Goal: Communication & Community: Answer question/provide support

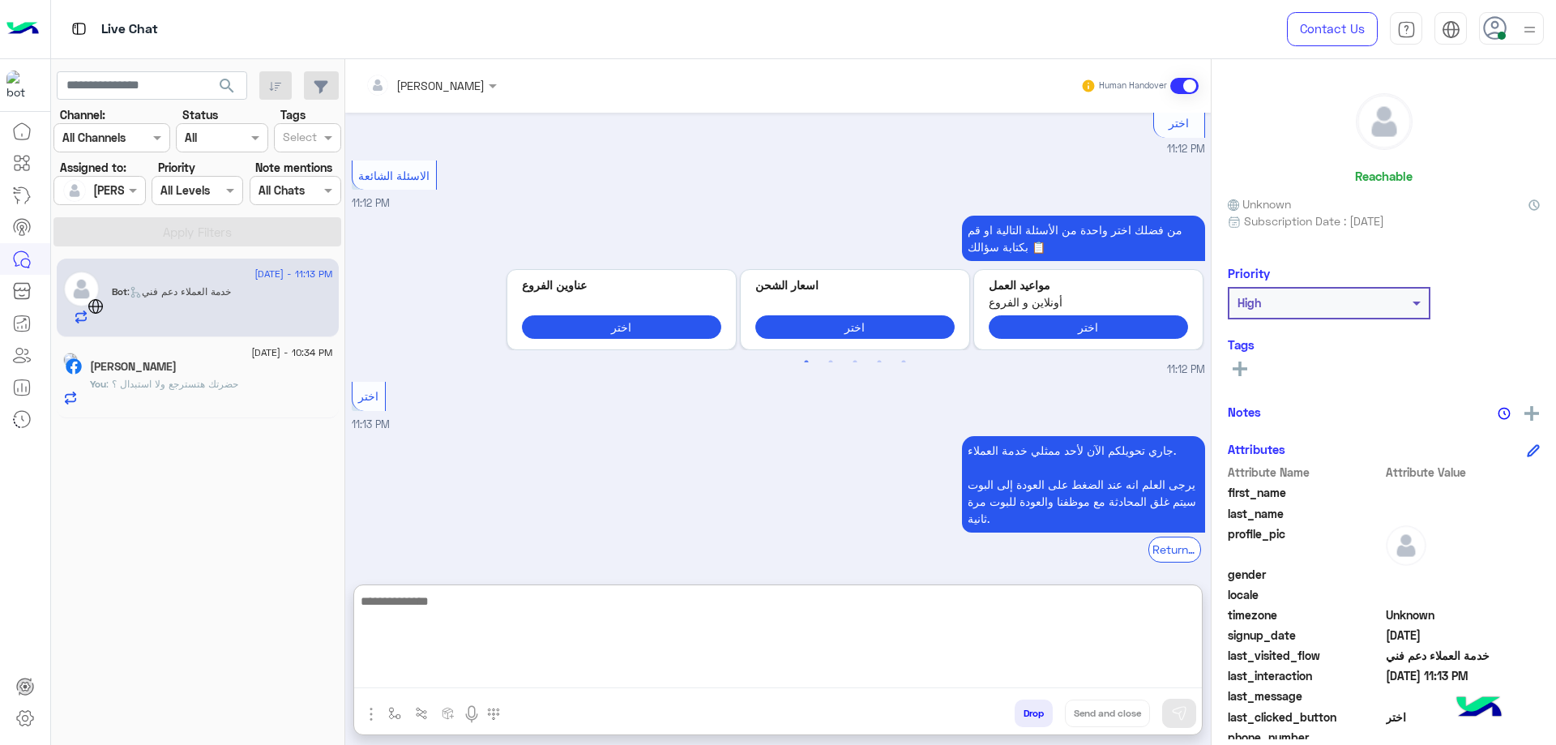
click at [587, 664] on textarea at bounding box center [777, 639] width 847 height 97
type textarea "**********"
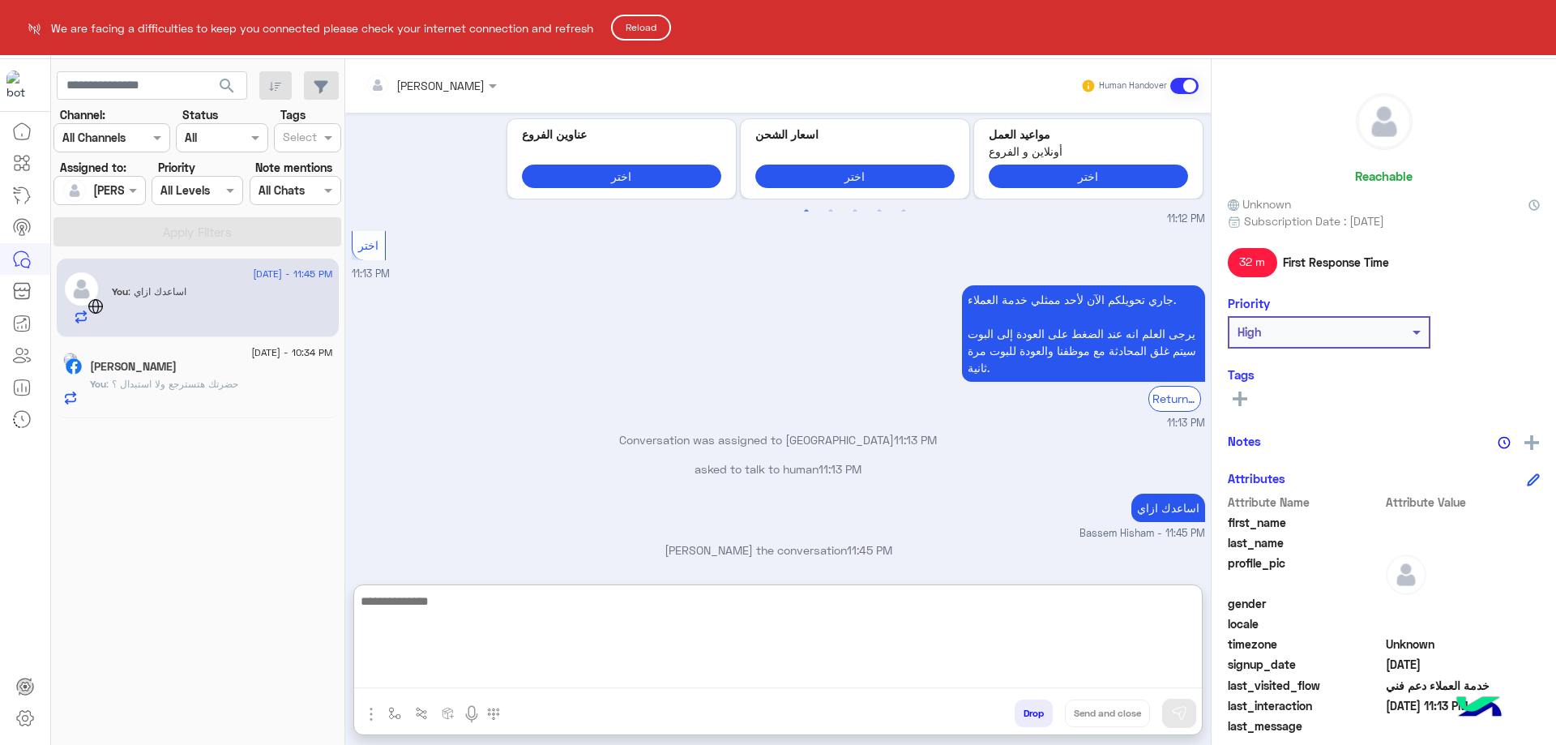
scroll to position [1244, 0]
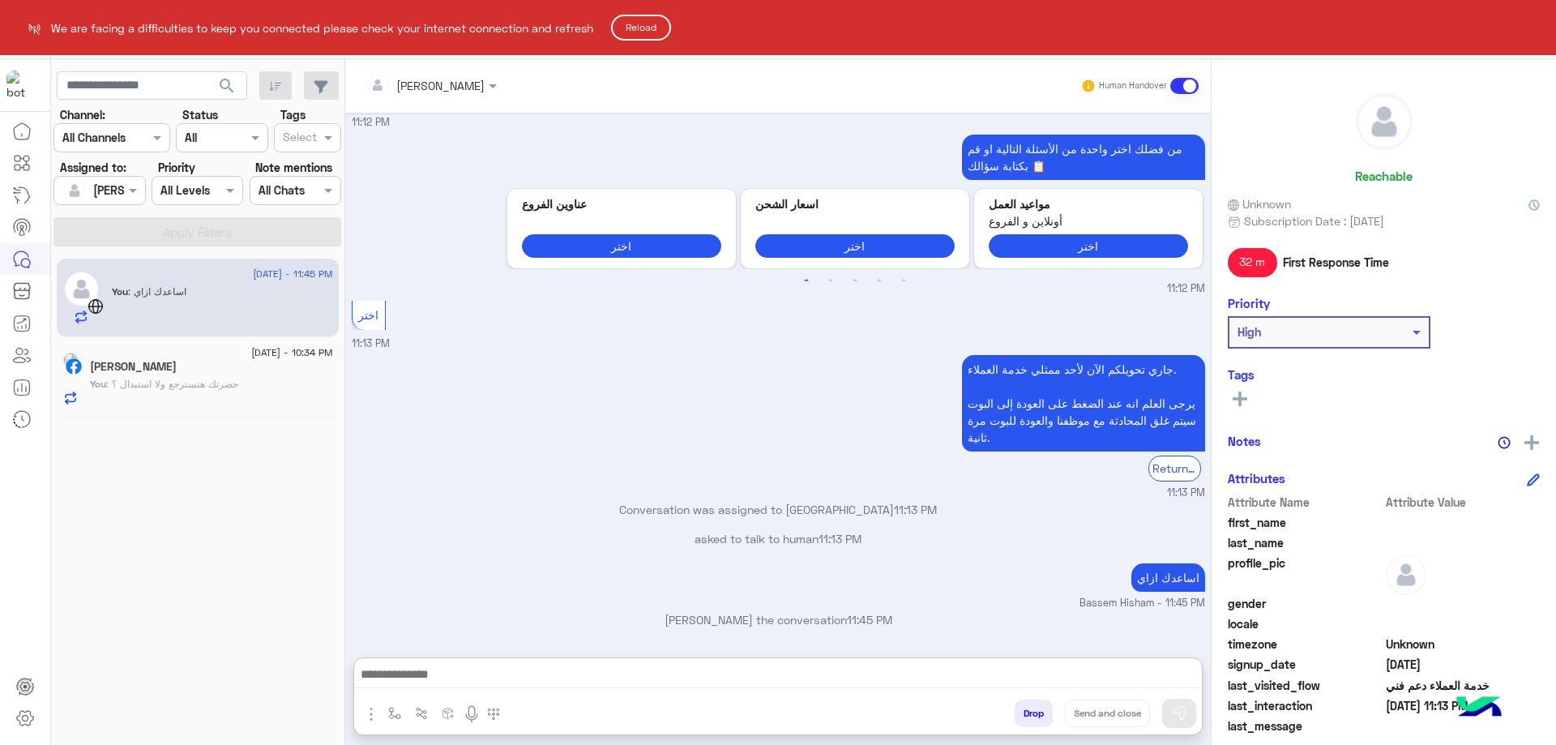
click at [648, 41] on html "We are facing a difficulties to keep you connected please check your internet c…" at bounding box center [778, 372] width 1556 height 745
click at [656, 35] on button "Reload" at bounding box center [641, 28] width 60 height 26
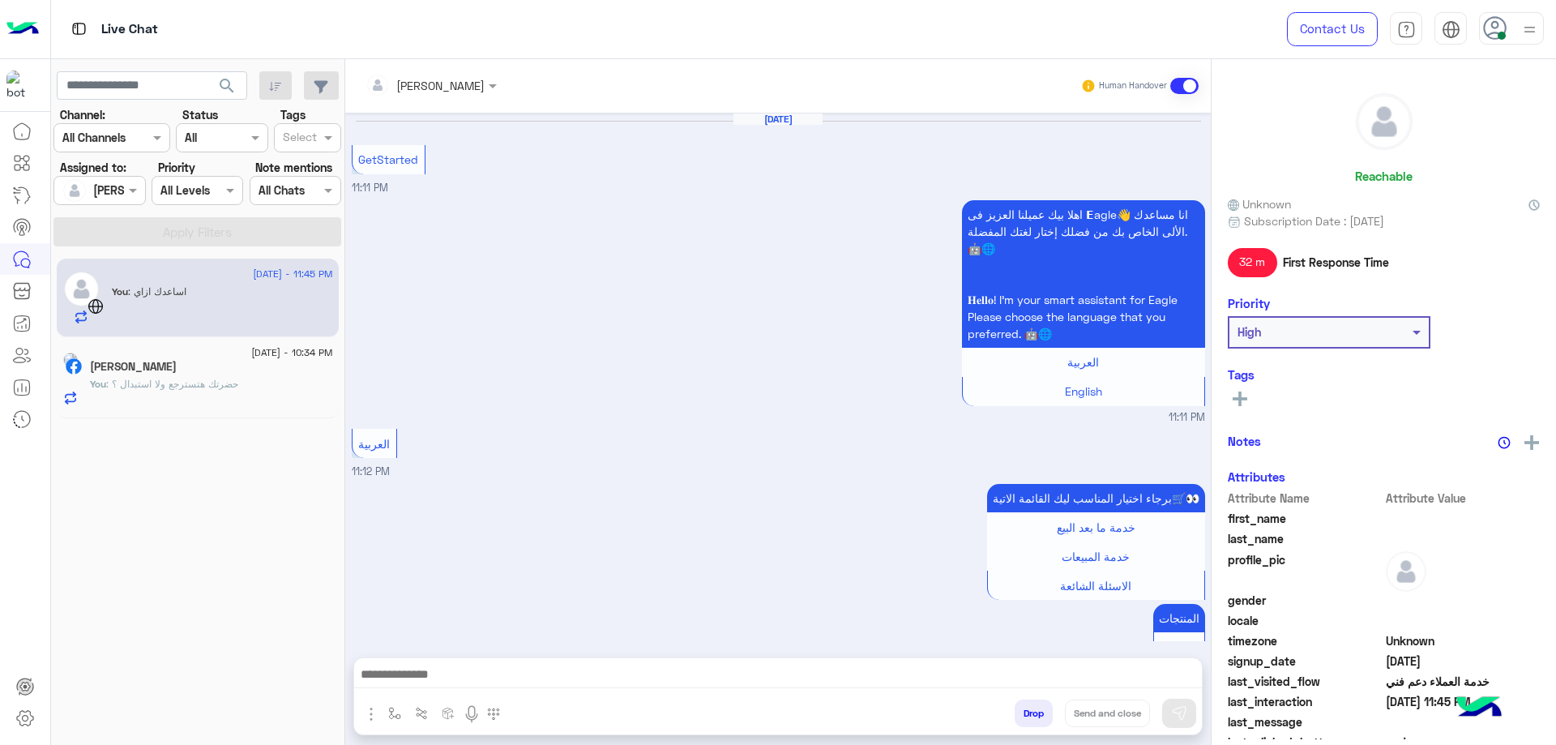
scroll to position [1171, 0]
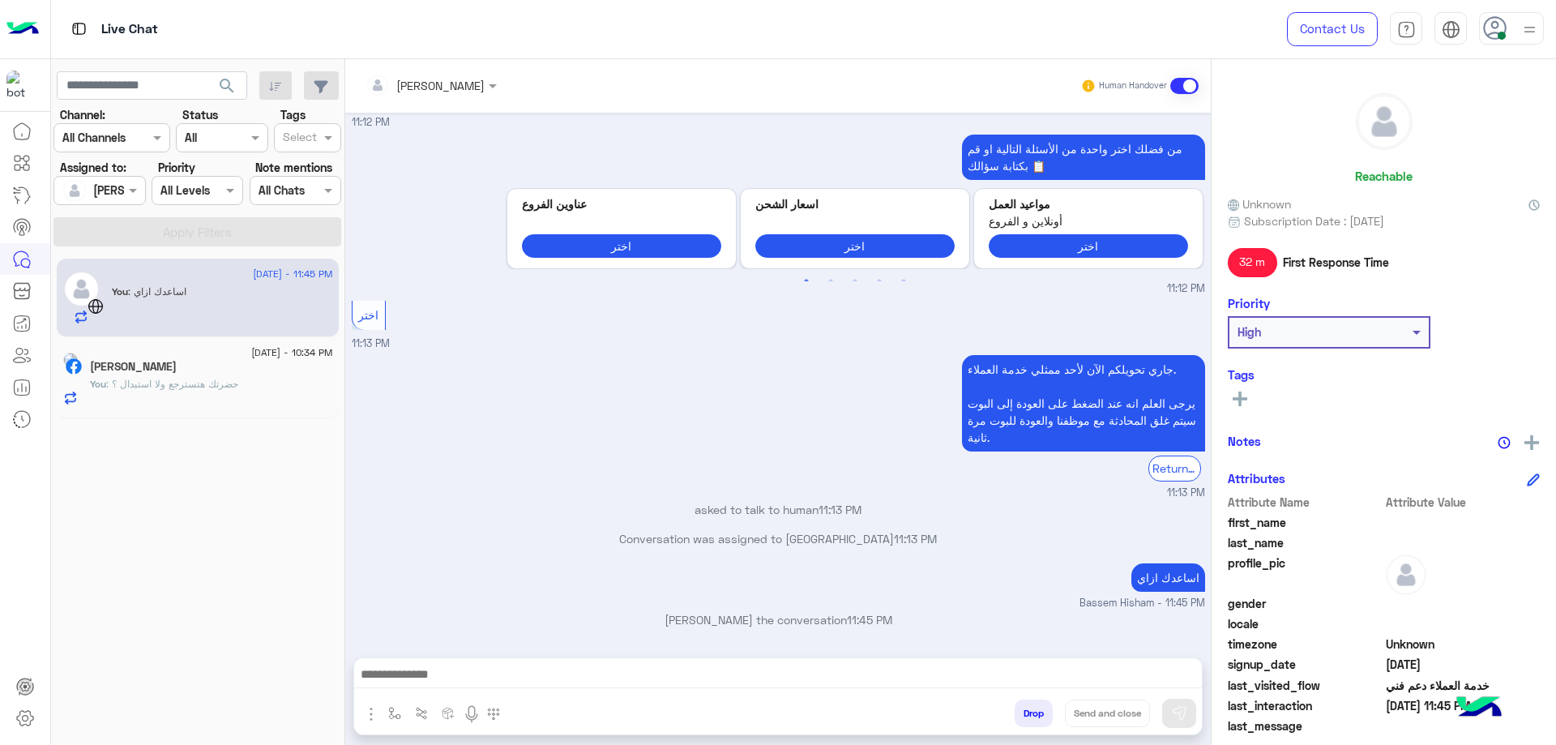
click at [1021, 703] on button "Drop" at bounding box center [1033, 713] width 38 height 28
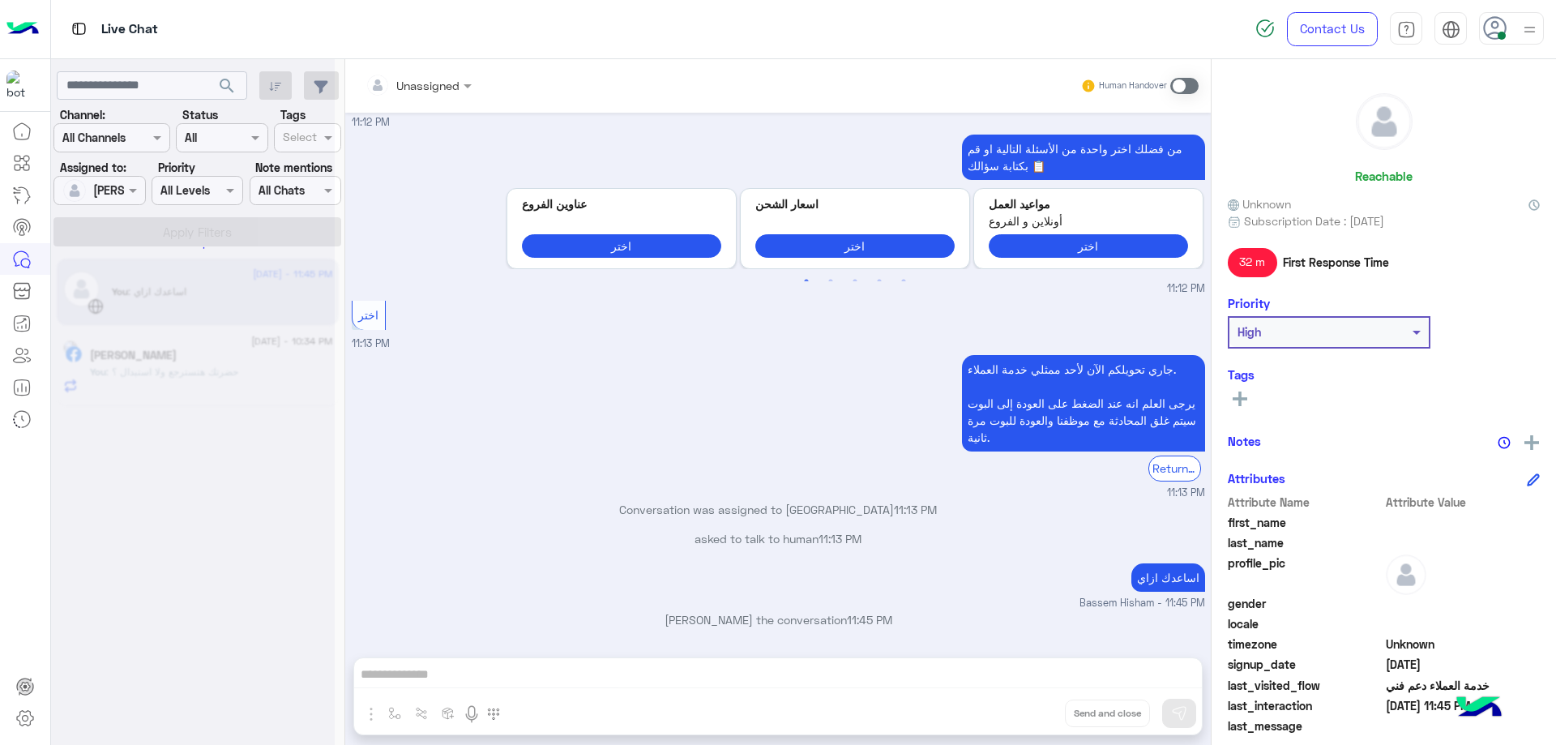
scroll to position [1229, 0]
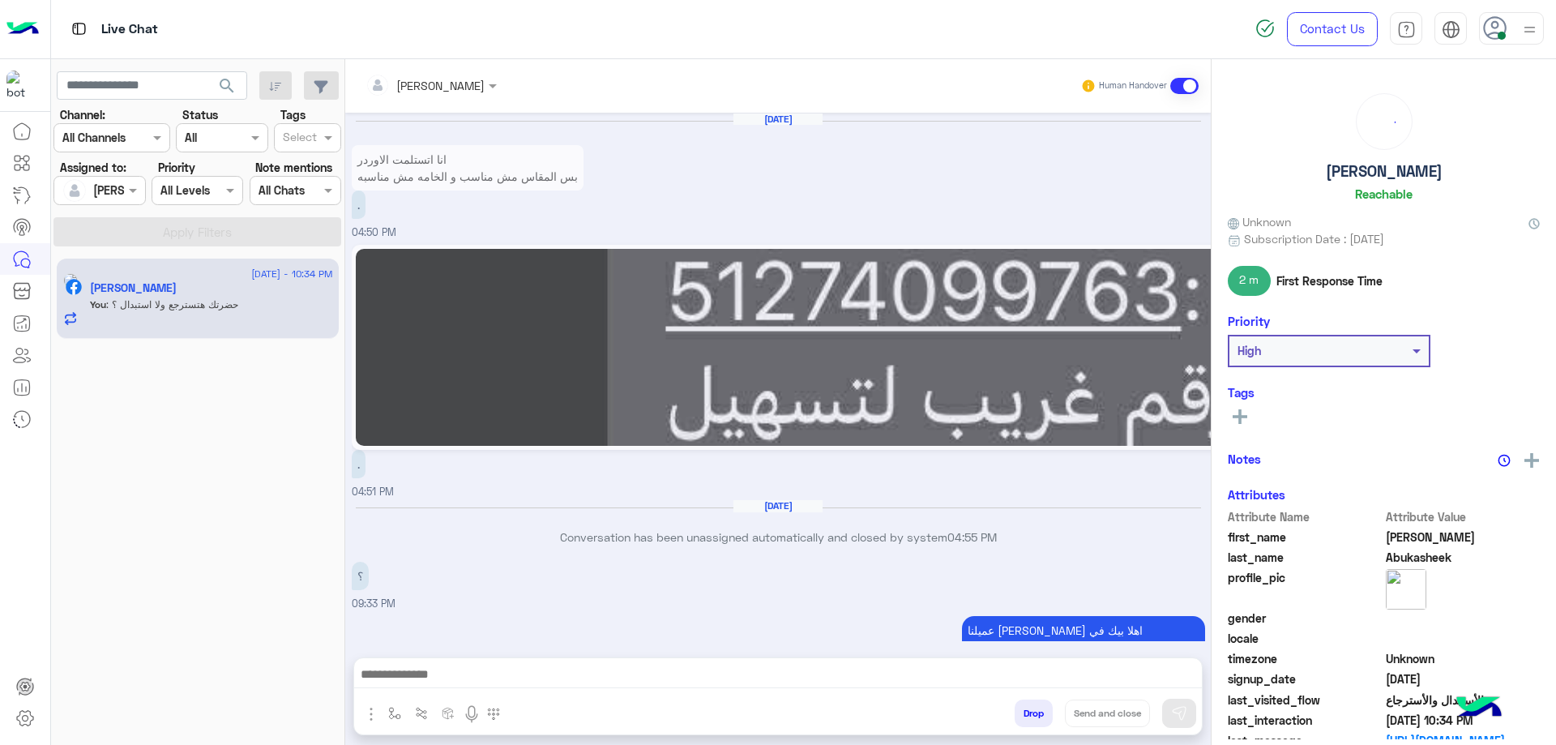
scroll to position [1652, 0]
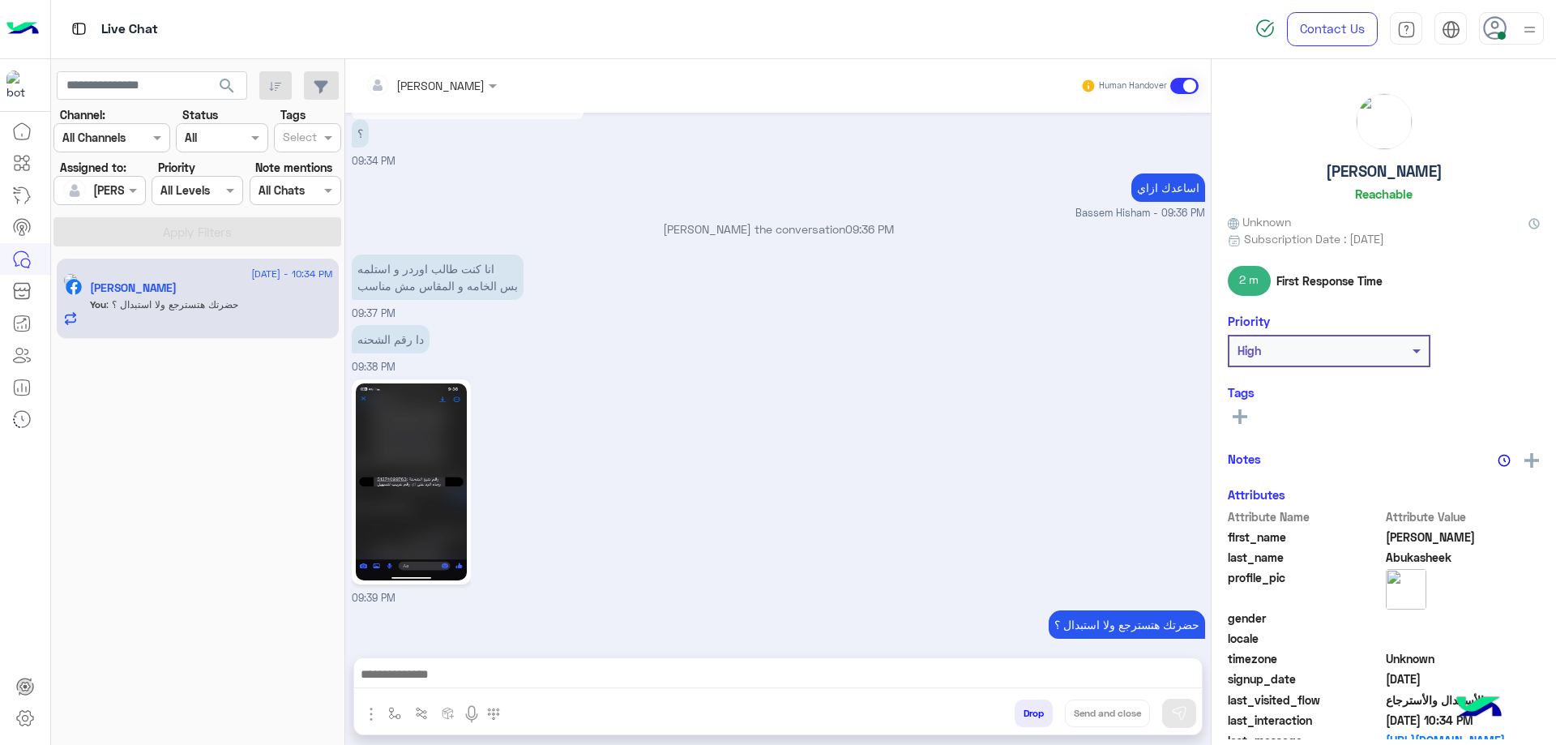
click at [1020, 715] on button "Drop" at bounding box center [1033, 713] width 38 height 28
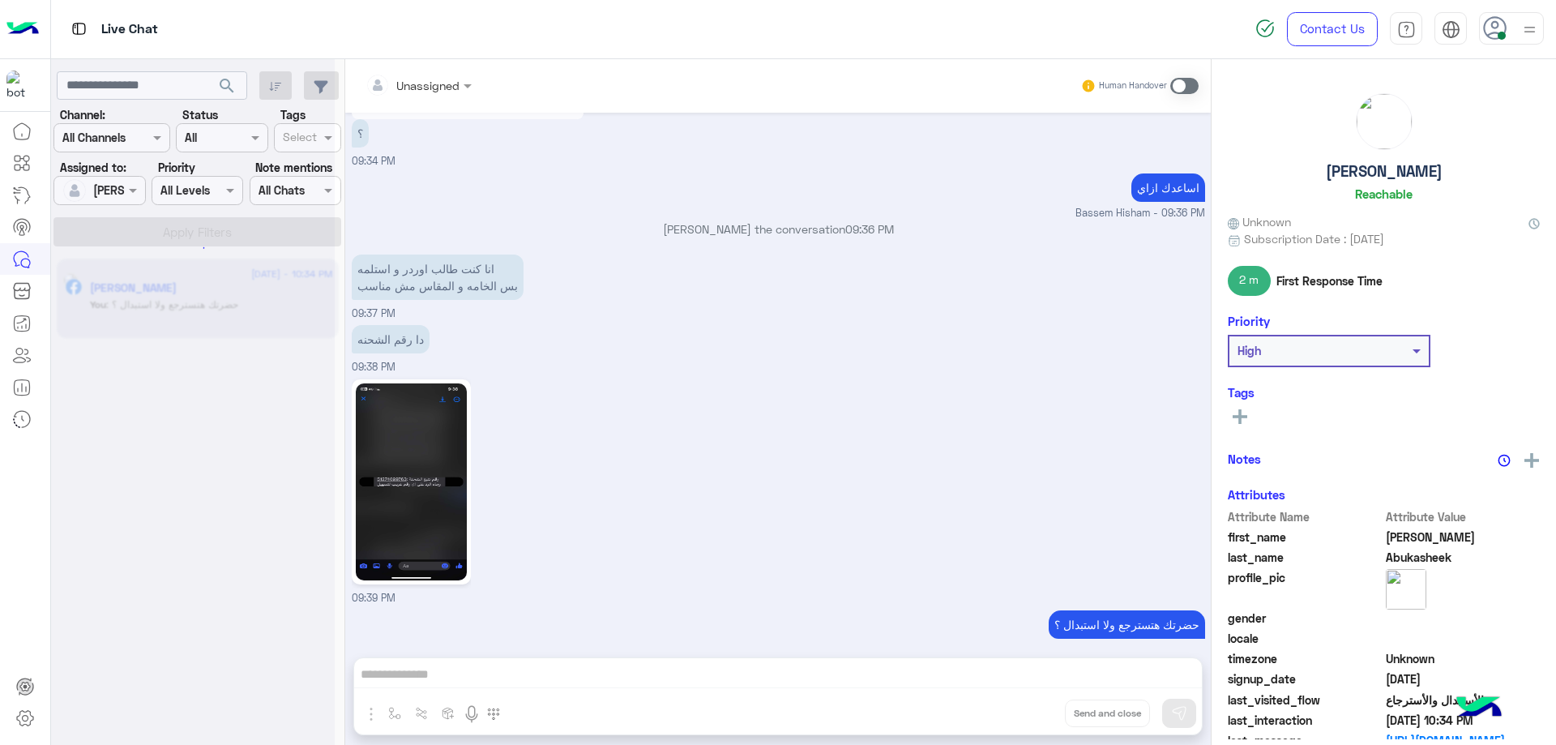
scroll to position [0, 0]
